Goal: Task Accomplishment & Management: Manage account settings

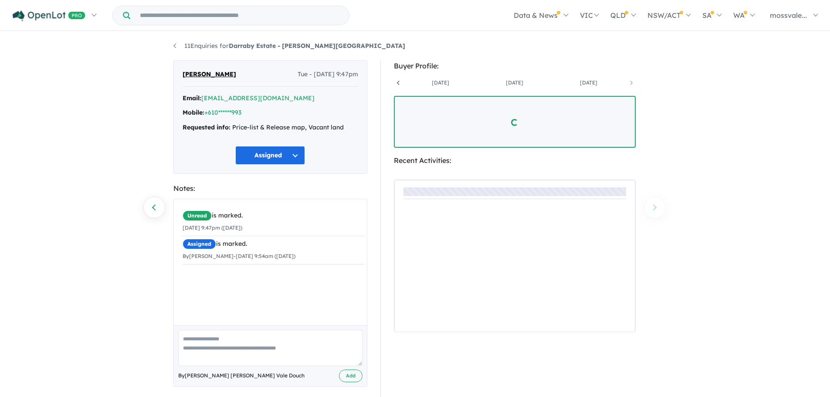
scroll to position [0, 287]
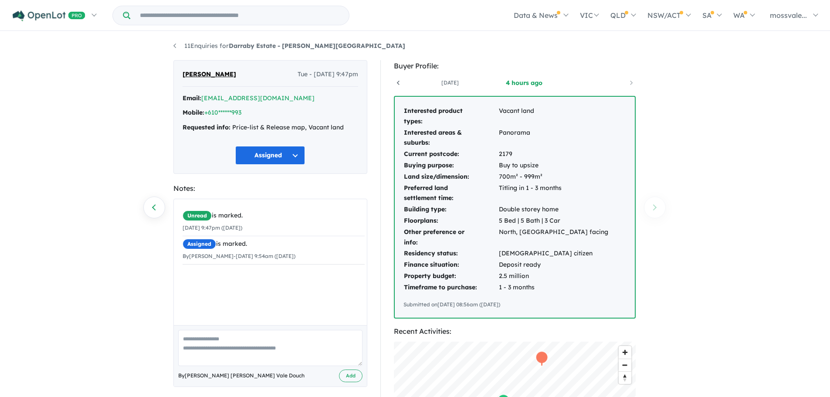
click at [278, 156] on button "Assigned" at bounding box center [270, 155] width 70 height 19
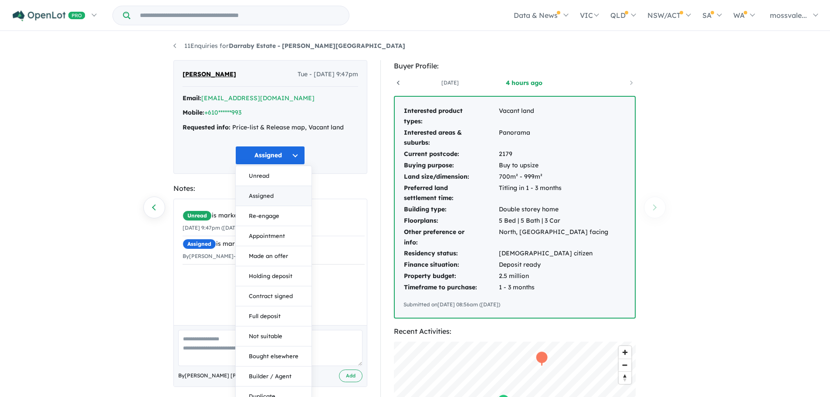
click at [276, 196] on button "Assigned" at bounding box center [274, 196] width 76 height 20
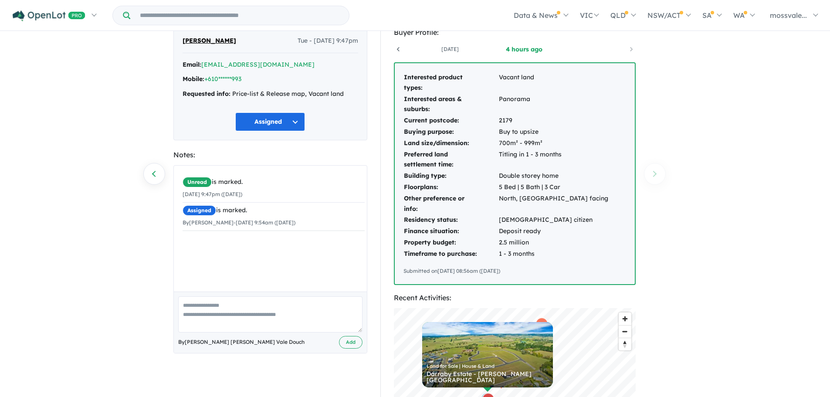
scroll to position [0, 0]
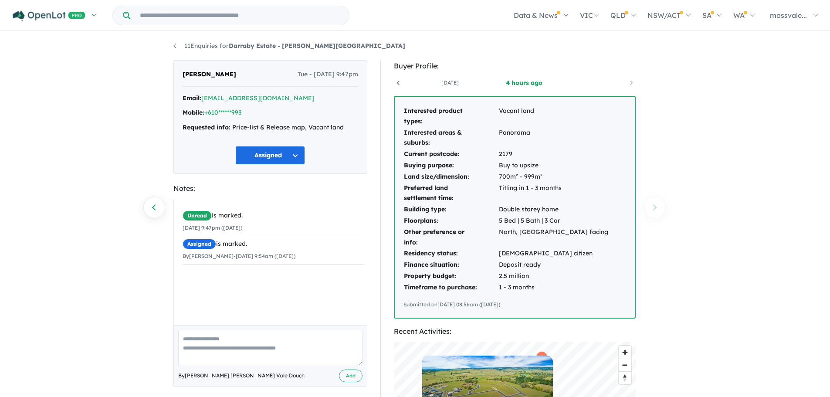
click at [205, 75] on span "Sanjay Singh" at bounding box center [210, 74] width 54 height 10
click at [399, 84] on icon at bounding box center [398, 82] width 9 height 9
click at [268, 153] on button "Assigned" at bounding box center [270, 155] width 70 height 19
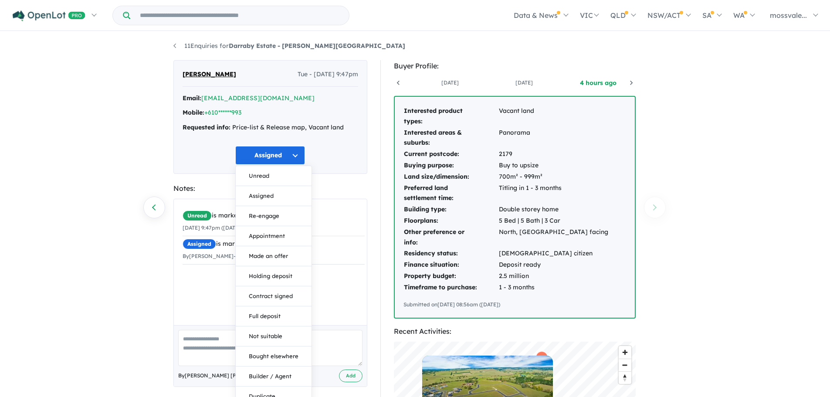
click at [276, 216] on button "Re-engage" at bounding box center [274, 216] width 76 height 20
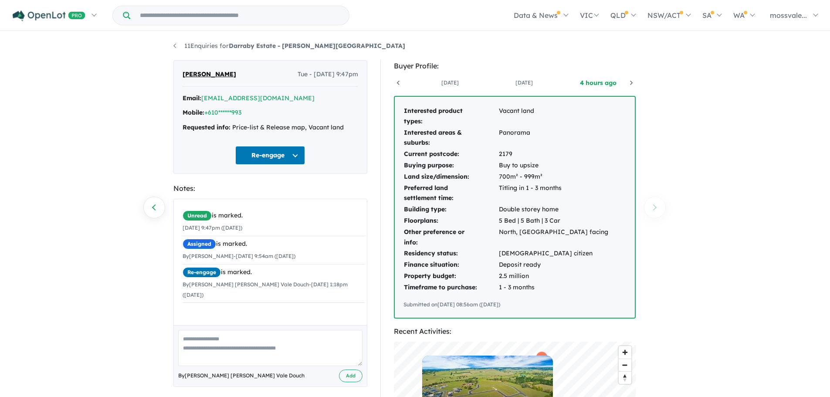
click at [293, 155] on button "Re-engage" at bounding box center [270, 155] width 70 height 19
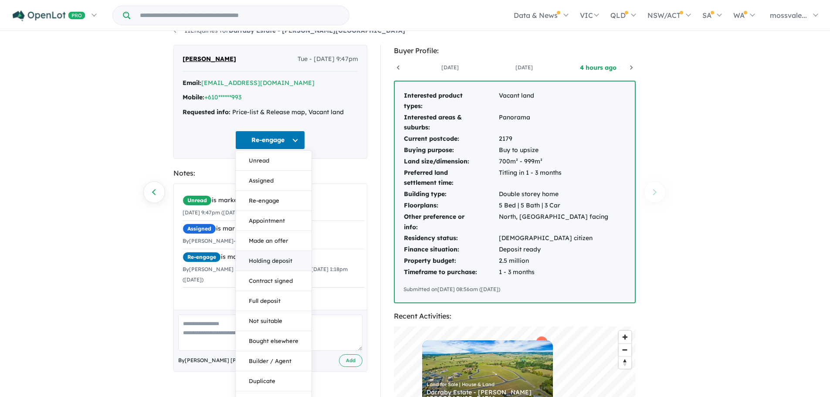
scroll to position [0, 0]
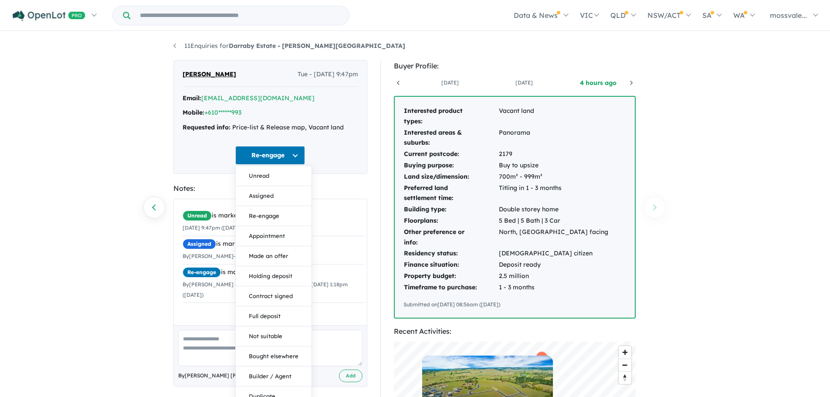
click at [279, 196] on button "Assigned" at bounding box center [274, 196] width 76 height 20
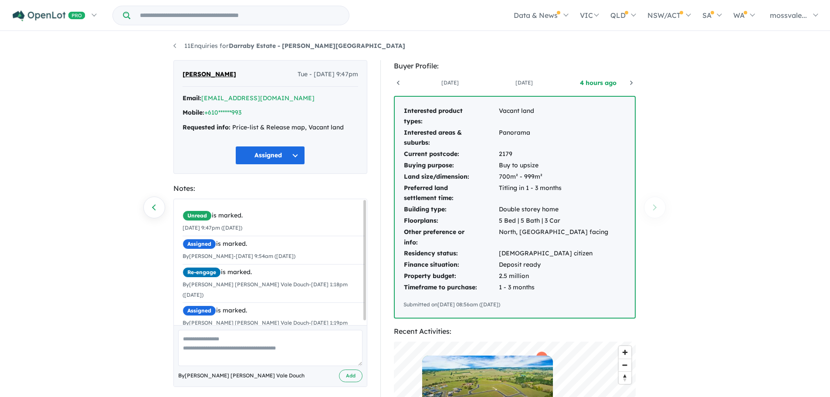
click at [205, 72] on span "Sanjay Singh" at bounding box center [210, 74] width 54 height 10
click at [191, 72] on span "Sanjay Singh" at bounding box center [210, 74] width 54 height 10
click at [176, 45] on link "11 Enquiries for Darraby Estate - Moss Vale" at bounding box center [289, 46] width 232 height 8
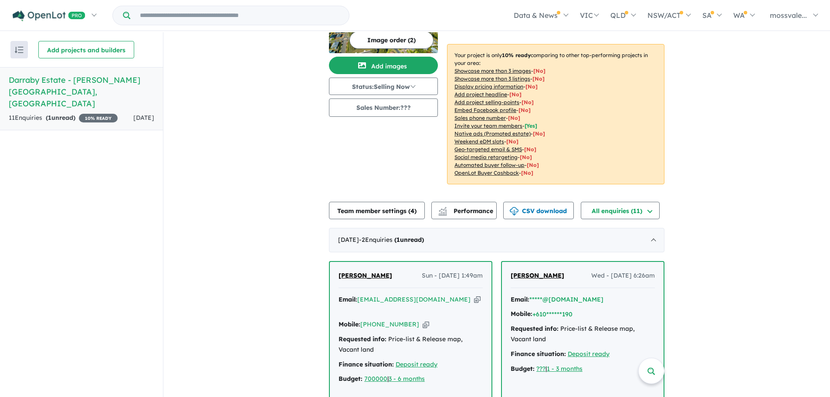
scroll to position [131, 0]
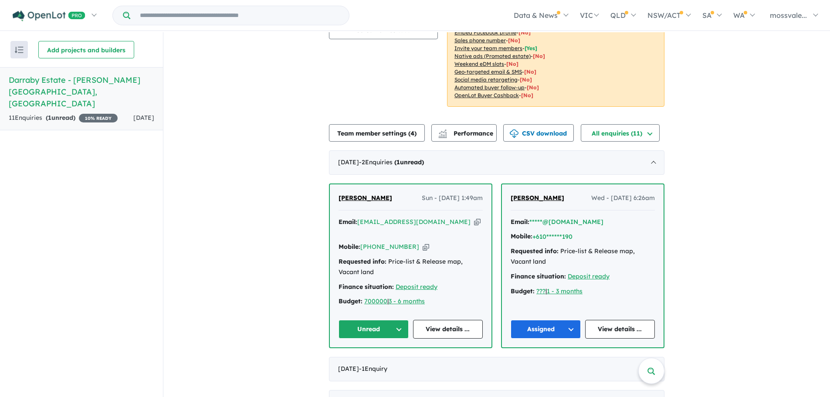
click at [372, 320] on button "Unread" at bounding box center [374, 329] width 70 height 19
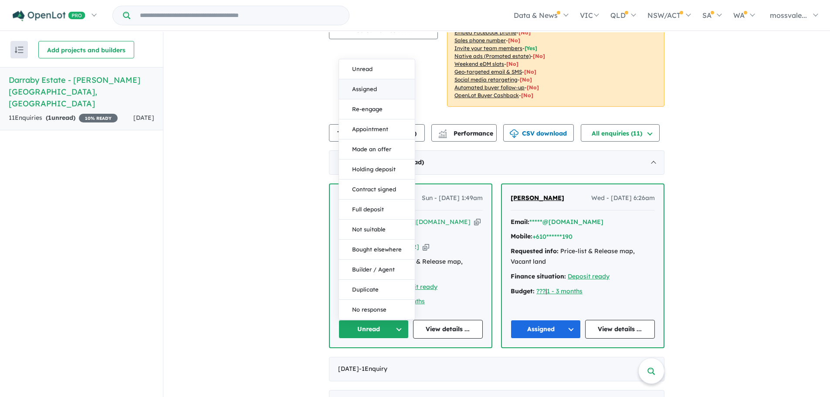
click at [357, 79] on button "Assigned" at bounding box center [377, 89] width 76 height 20
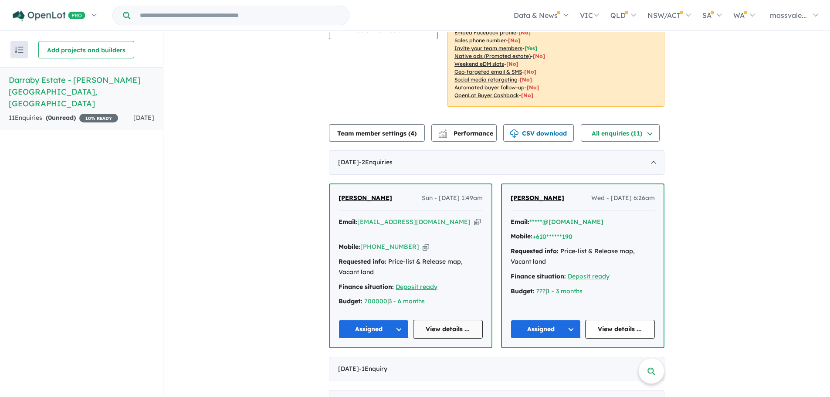
click at [456, 320] on link "View details ..." at bounding box center [448, 329] width 70 height 19
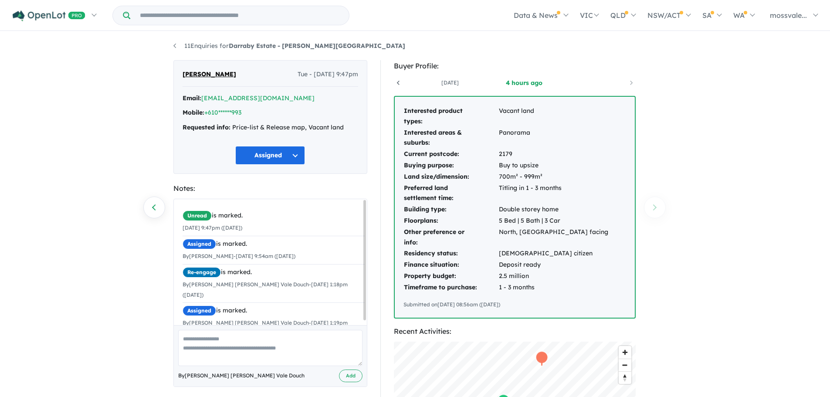
click at [398, 81] on icon at bounding box center [398, 83] width 3 height 4
click at [241, 112] on link "+610******993" at bounding box center [222, 112] width 37 height 8
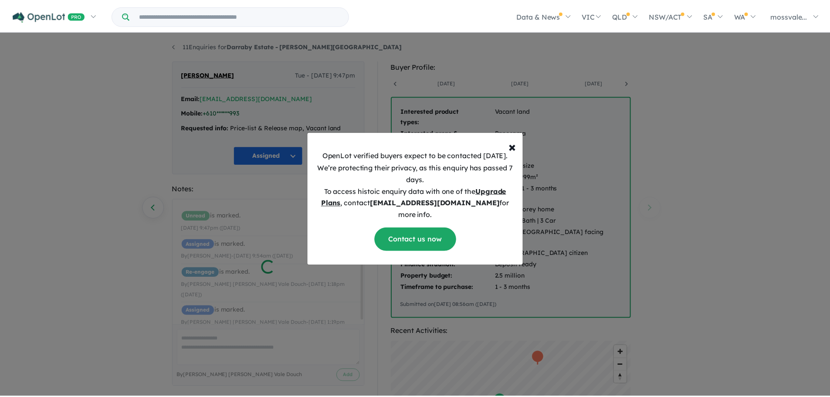
scroll to position [4, 0]
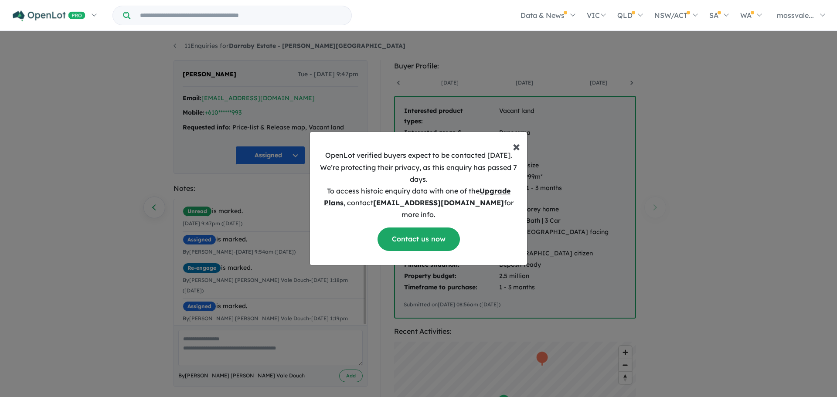
click at [518, 151] on span "×" at bounding box center [515, 145] width 7 height 17
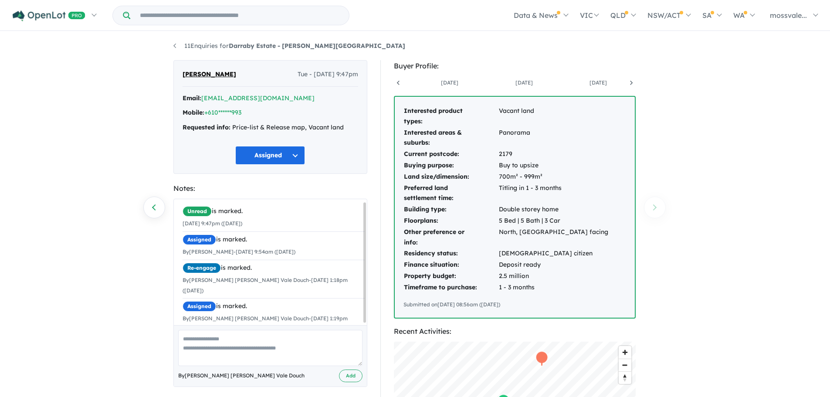
scroll to position [0, 0]
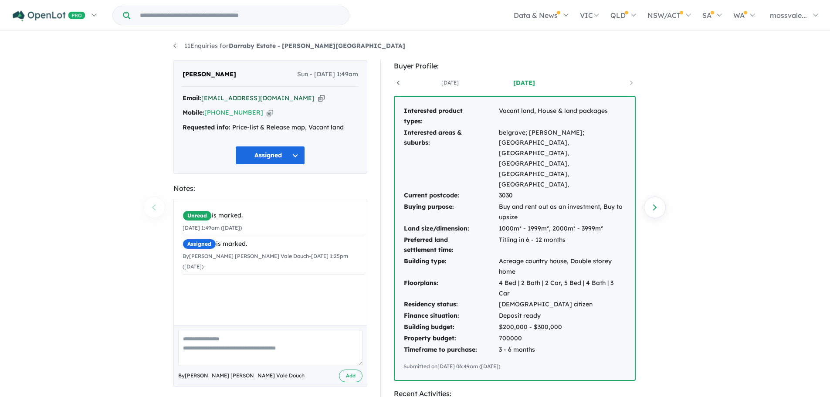
click at [204, 98] on a%20Darraby%20Estate%20-%20Moss%20Vale"] "[EMAIL_ADDRESS][DOMAIN_NAME]" at bounding box center [257, 98] width 113 height 8
drag, startPoint x: 203, startPoint y: 97, endPoint x: 268, endPoint y: 95, distance: 65.4
click at [268, 95] on div "Email: [EMAIL_ADDRESS][DOMAIN_NAME] Copied!" at bounding box center [271, 98] width 176 height 10
copy a%20Darraby%20Estate%20-%20Moss%20Vale"] "[EMAIL_ADDRESS][DOMAIN_NAME]"
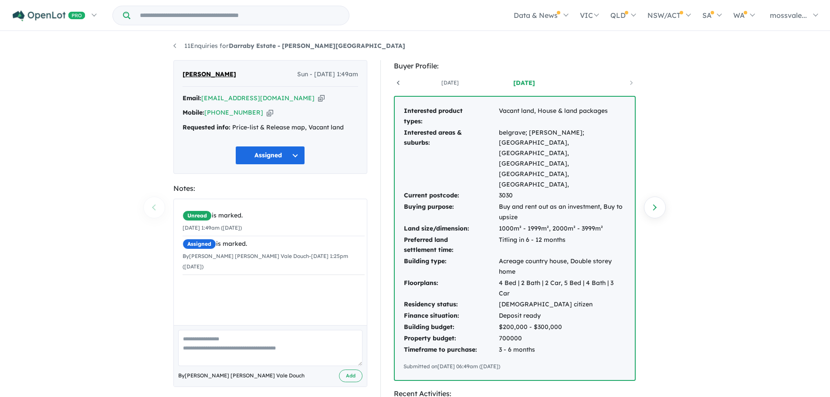
click at [238, 341] on textarea at bounding box center [270, 348] width 184 height 36
type textarea "**********"
click at [348, 371] on button "Add" at bounding box center [351, 376] width 24 height 13
